Goal: Task Accomplishment & Management: Complete application form

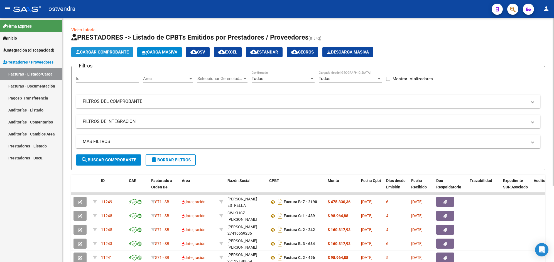
click at [119, 55] on button "Cargar Comprobante" at bounding box center [102, 52] width 62 height 10
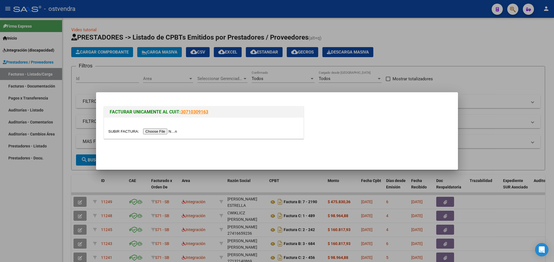
click at [152, 129] on input "file" at bounding box center [143, 131] width 70 height 6
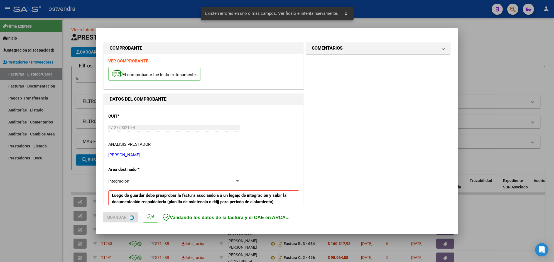
scroll to position [109, 0]
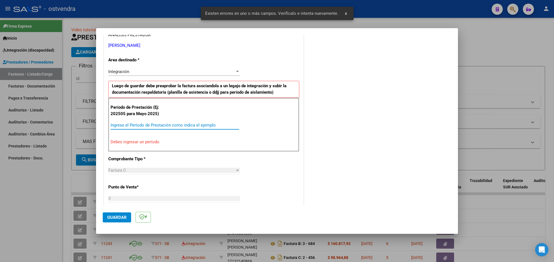
click at [195, 126] on input "Ingrese el Período de Prestación como indica el ejemplo" at bounding box center [174, 124] width 129 height 5
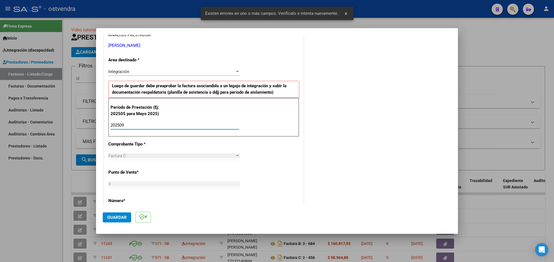
type input "202509"
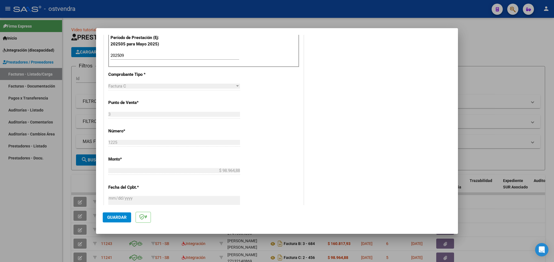
scroll to position [193, 0]
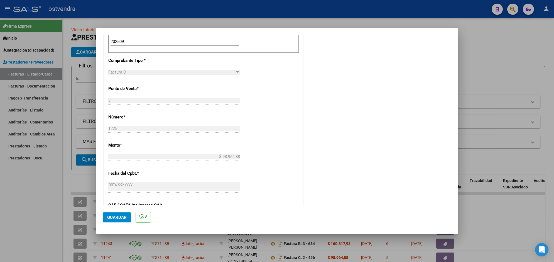
click at [126, 215] on span "Guardar" at bounding box center [116, 217] width 19 height 5
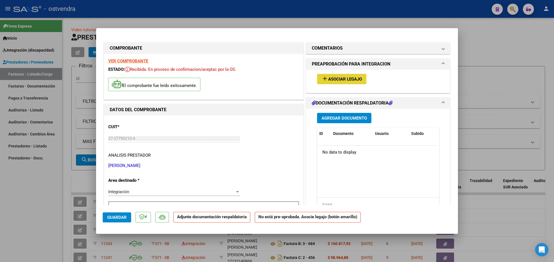
click at [346, 77] on span "Asociar Legajo" at bounding box center [345, 79] width 34 height 5
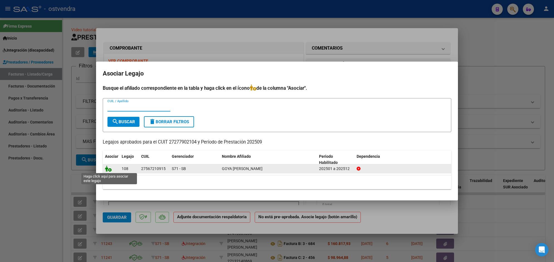
click at [110, 167] on icon at bounding box center [108, 168] width 7 height 6
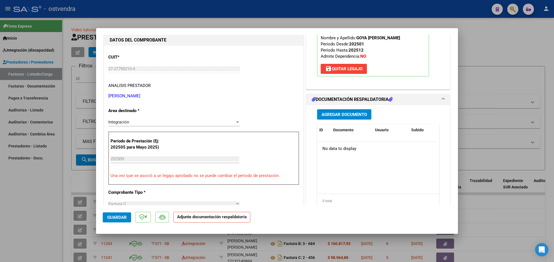
scroll to position [83, 0]
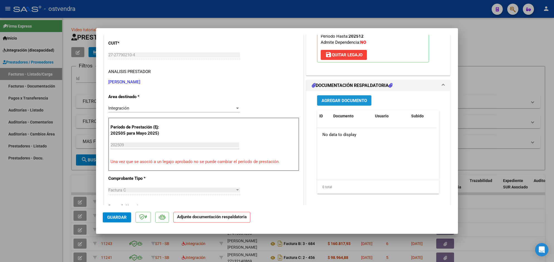
click at [362, 100] on span "Agregar Documento" at bounding box center [343, 100] width 45 height 5
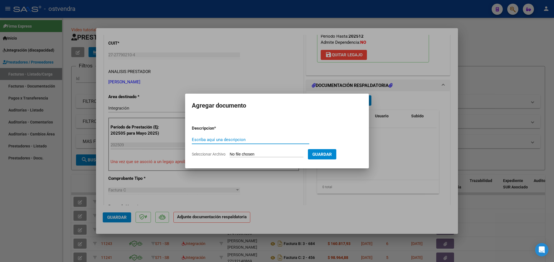
click at [243, 152] on input "Seleccionar Archivo" at bounding box center [267, 154] width 74 height 5
type input "C:\fakepath\ASISTENCIA C-3-1225.pdf"
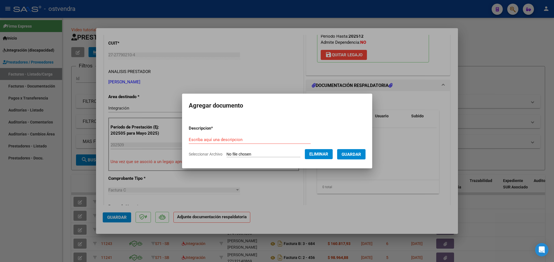
click at [253, 134] on form "Descripcion * Escriba aquí una descripcion Seleccionar Archivo Eliminar Guardar" at bounding box center [277, 141] width 177 height 41
click at [250, 138] on input "Escriba aquí una descripcion" at bounding box center [250, 139] width 122 height 5
type input "PLANILLA DE ASISTENCIA"
click at [358, 157] on button "Guardar" at bounding box center [351, 154] width 28 height 10
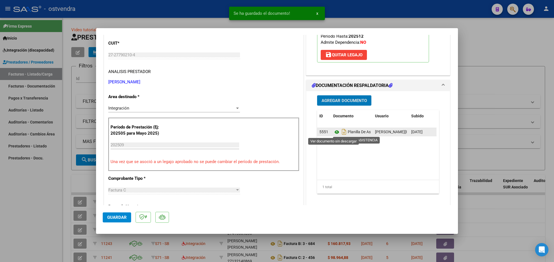
click at [334, 132] on icon at bounding box center [336, 132] width 7 height 7
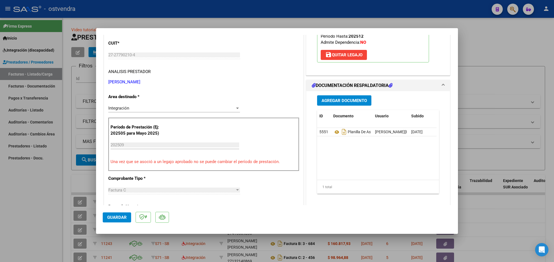
click at [180, 13] on div at bounding box center [277, 131] width 554 height 262
type input "$ 0,00"
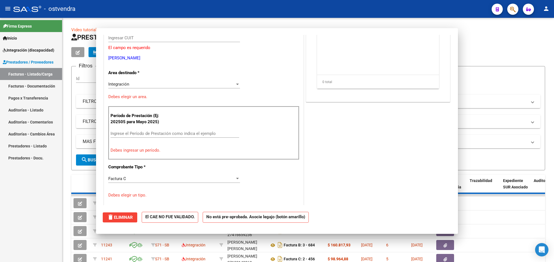
scroll to position [66, 0]
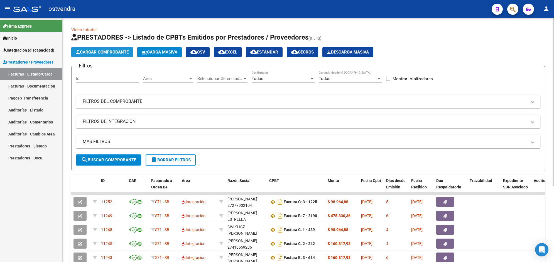
click at [122, 53] on span "Cargar Comprobante" at bounding box center [102, 52] width 53 height 5
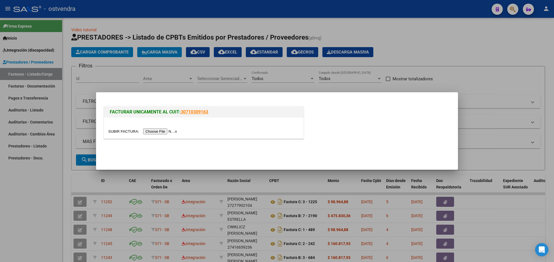
click at [161, 131] on input "file" at bounding box center [143, 131] width 70 height 6
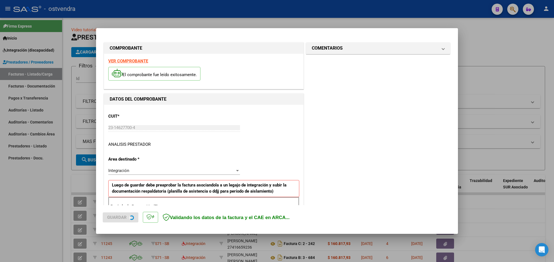
scroll to position [99, 0]
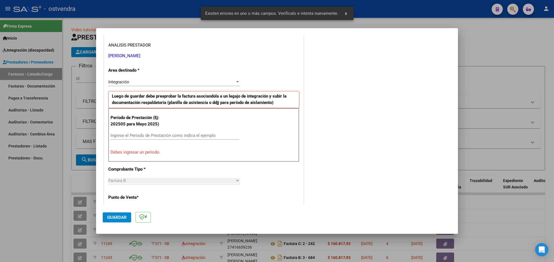
click at [205, 137] on input "Ingrese el Período de Prestación como indica el ejemplo" at bounding box center [174, 135] width 129 height 5
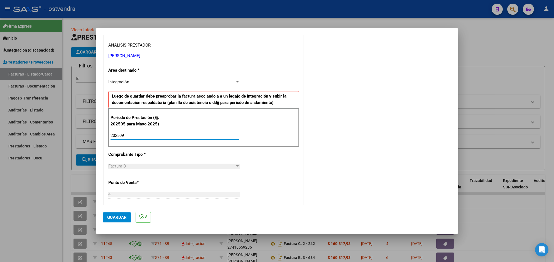
type input "202509"
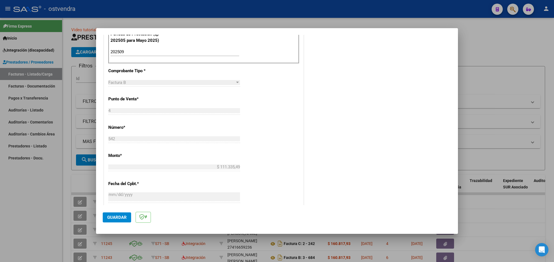
scroll to position [196, 0]
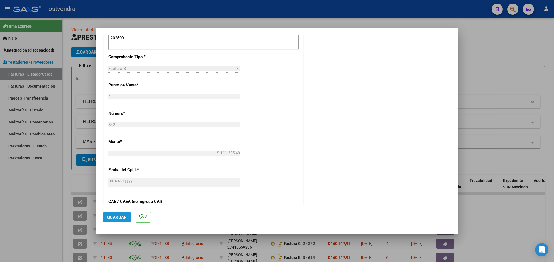
click at [118, 215] on span "Guardar" at bounding box center [116, 217] width 19 height 5
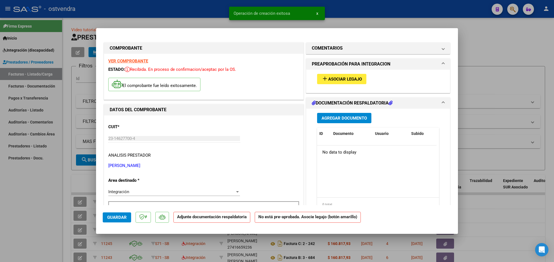
click at [326, 82] on button "add Asociar Legajo" at bounding box center [341, 79] width 49 height 10
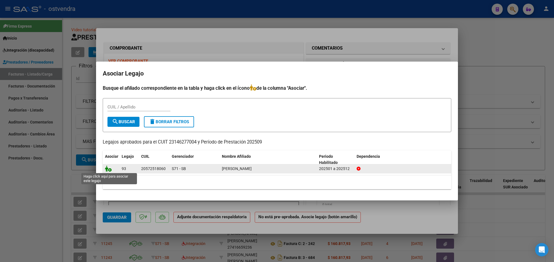
click at [110, 166] on icon at bounding box center [108, 168] width 7 height 6
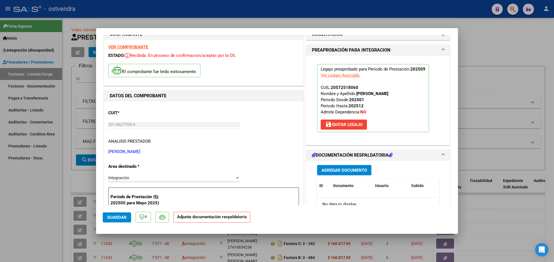
scroll to position [28, 0]
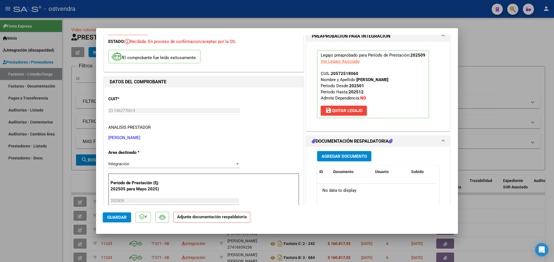
click at [360, 150] on div "Agregar Documento ID Documento Usuario Subido Acción No data to display 0 total…" at bounding box center [378, 202] width 130 height 111
click at [360, 152] on button "Agregar Documento" at bounding box center [344, 156] width 54 height 10
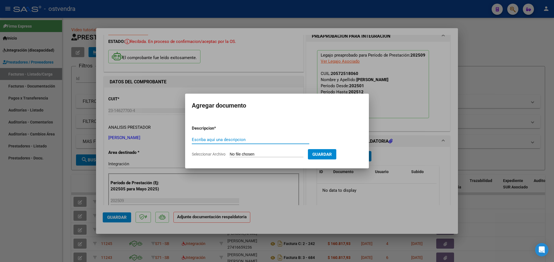
click at [270, 152] on input "Seleccionar Archivo" at bounding box center [267, 154] width 74 height 5
type input "C:\fakepath\ASISTENCIA B-4-542.pdf"
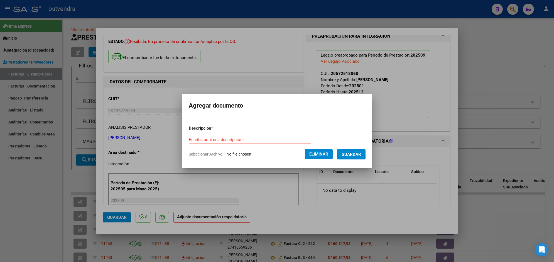
click at [251, 136] on div "Escriba aquí una descripcion" at bounding box center [250, 139] width 122 height 8
click at [251, 138] on input "Escriba aquí una descripcion" at bounding box center [250, 139] width 122 height 5
type input "PLANILLA DE ASISTENCIA"
click at [356, 154] on span "Guardar" at bounding box center [350, 154] width 19 height 5
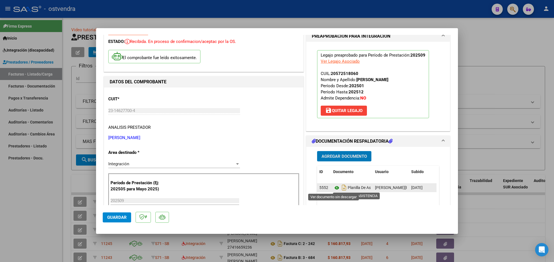
click at [333, 187] on icon at bounding box center [336, 187] width 7 height 7
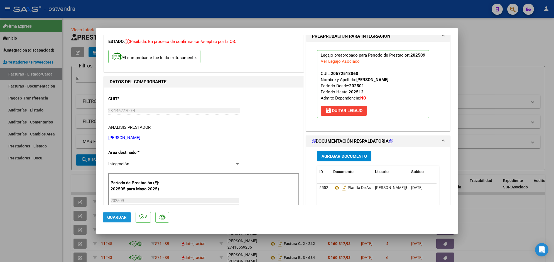
click at [118, 218] on span "Guardar" at bounding box center [116, 217] width 19 height 5
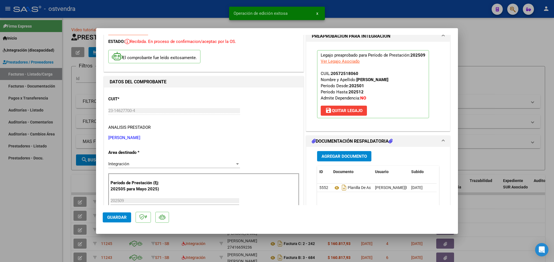
click at [152, 13] on div at bounding box center [277, 131] width 554 height 262
type input "$ 0,00"
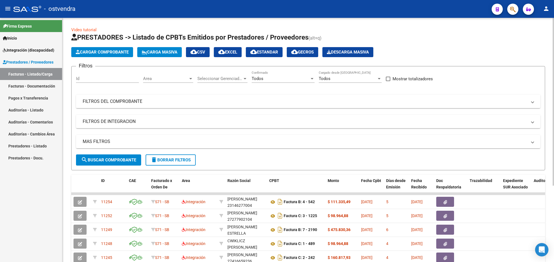
click at [115, 51] on span "Cargar Comprobante" at bounding box center [102, 52] width 53 height 5
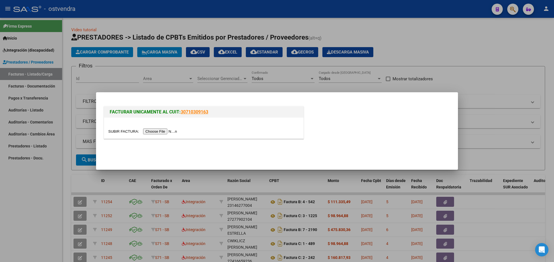
click at [159, 131] on input "file" at bounding box center [143, 131] width 70 height 6
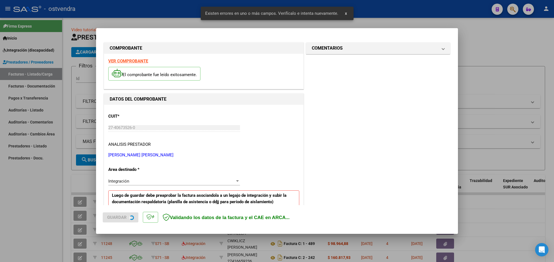
scroll to position [109, 0]
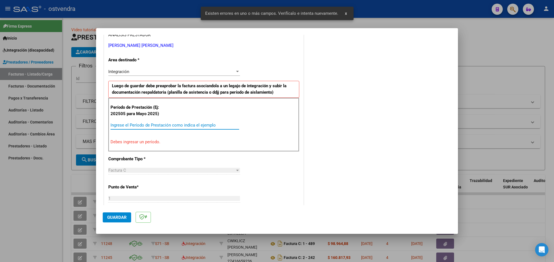
click at [206, 125] on input "Ingrese el Período de Prestación como indica el ejemplo" at bounding box center [174, 124] width 129 height 5
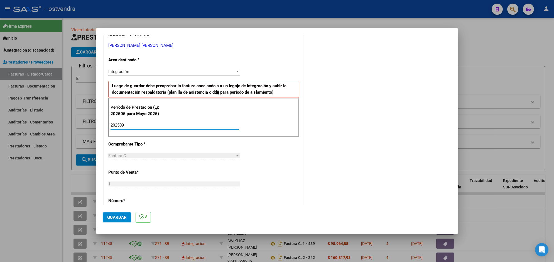
type input "202509"
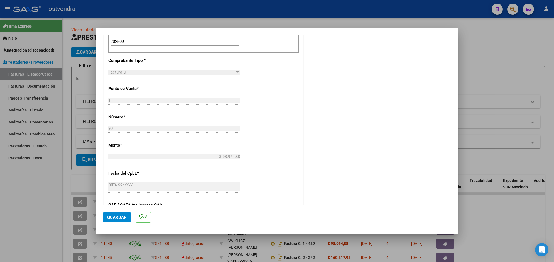
scroll to position [207, 0]
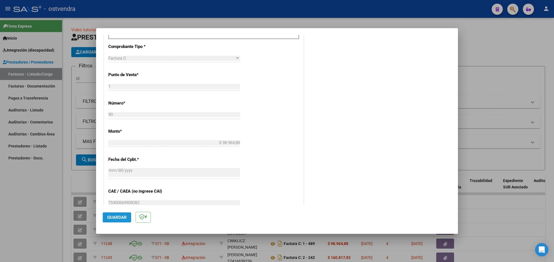
click at [125, 213] on button "Guardar" at bounding box center [117, 217] width 28 height 10
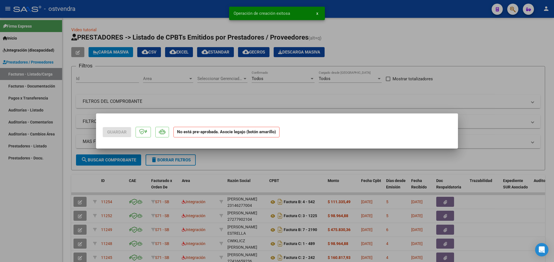
scroll to position [0, 0]
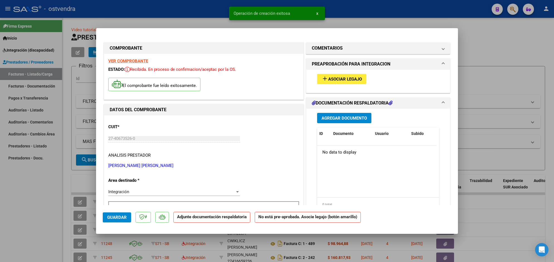
click at [339, 83] on button "add Asociar Legajo" at bounding box center [341, 79] width 49 height 10
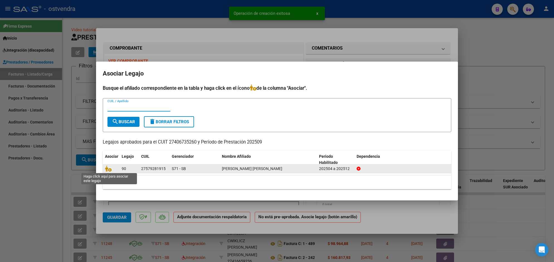
click at [112, 168] on span at bounding box center [109, 168] width 8 height 4
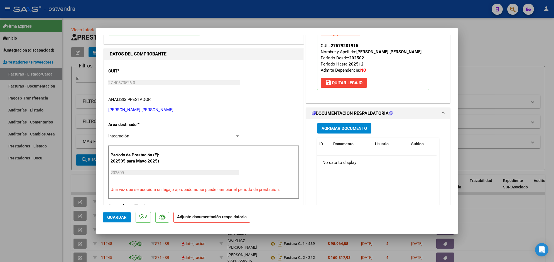
scroll to position [83, 0]
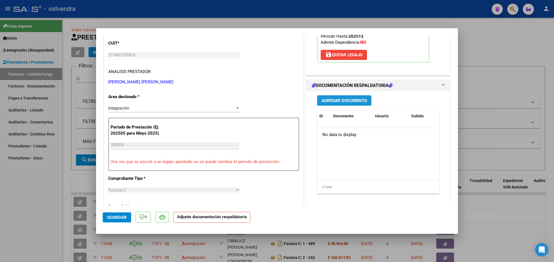
click at [354, 102] on span "Agregar Documento" at bounding box center [343, 100] width 45 height 5
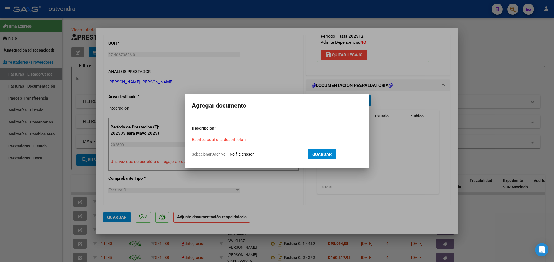
click at [273, 151] on form "Descripcion * Escriba aquí una descripcion Seleccionar Archivo Guardar" at bounding box center [277, 141] width 170 height 41
click at [271, 153] on input "Seleccionar Archivo" at bounding box center [267, 154] width 74 height 5
type input "C:\fakepath\ASISTENCIA C-1-90.pdf"
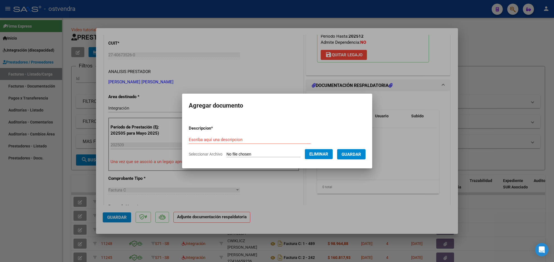
click at [260, 134] on form "Descripcion * Escriba aquí una descripcion Seleccionar Archivo Eliminar Guardar" at bounding box center [277, 141] width 177 height 41
click at [255, 139] on input "Escriba aquí una descripcion" at bounding box center [250, 139] width 122 height 5
type input "PLANILLA DE ASISTENCIA"
click at [342, 152] on span "Guardar" at bounding box center [350, 154] width 19 height 5
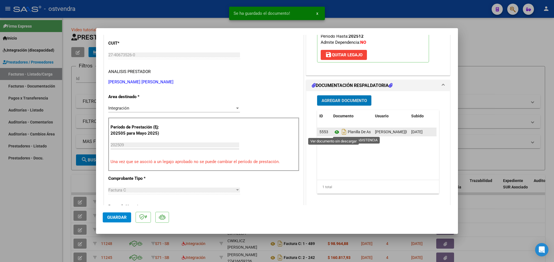
click at [334, 133] on icon at bounding box center [336, 132] width 7 height 7
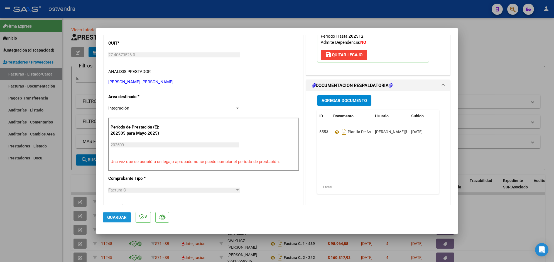
click at [117, 215] on span "Guardar" at bounding box center [116, 217] width 19 height 5
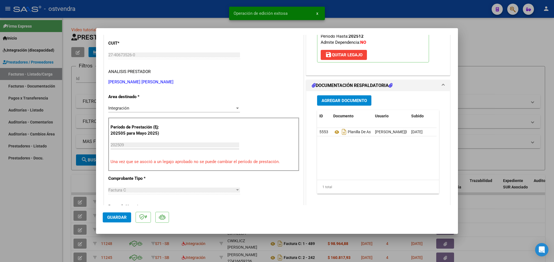
click at [142, 21] on div at bounding box center [277, 131] width 554 height 262
